Goal: Transaction & Acquisition: Subscribe to service/newsletter

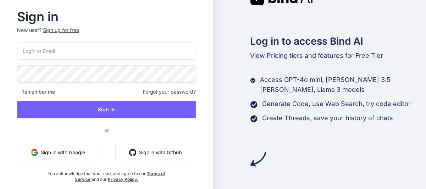
click at [262, 55] on span "View Pricing" at bounding box center [269, 55] width 38 height 7
click at [260, 56] on span "View Pricing" at bounding box center [269, 55] width 38 height 7
click at [289, 18] on div "Log in to access Bind AI View Pricing tiers and features for Free Tier Access G…" at bounding box center [319, 78] width 213 height 177
click at [71, 32] on div "Sign up for free" at bounding box center [61, 30] width 36 height 7
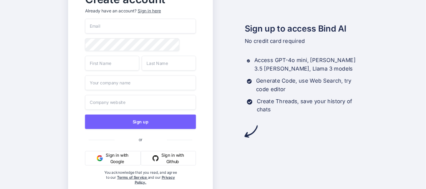
click at [147, 11] on div "Sign in here" at bounding box center [149, 11] width 23 height 6
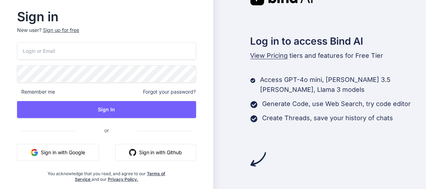
click at [85, 51] on input "email" at bounding box center [106, 50] width 179 height 17
